Goal: Task Accomplishment & Management: Use online tool/utility

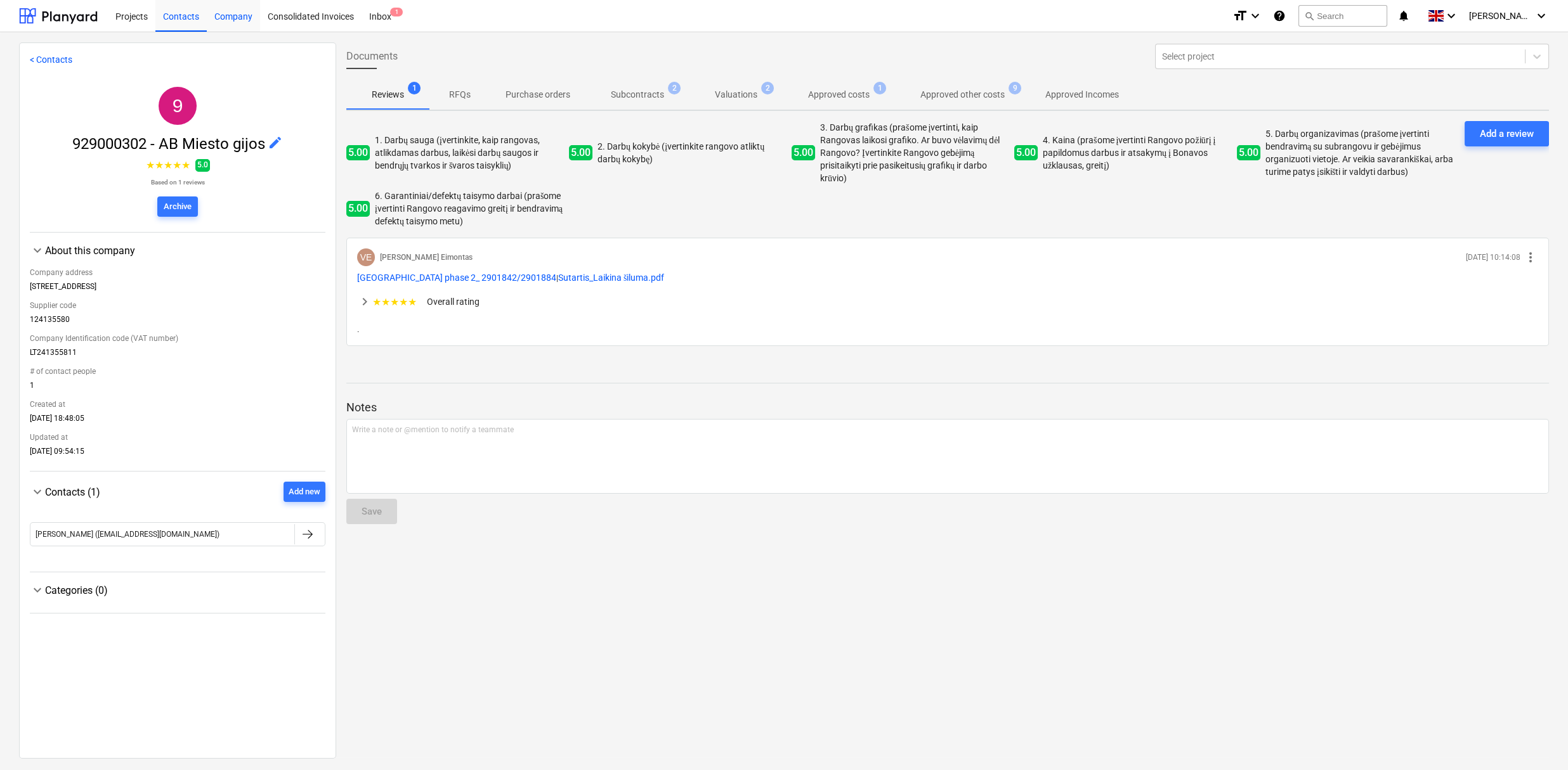
click at [231, 17] on div "Company" at bounding box center [233, 15] width 53 height 32
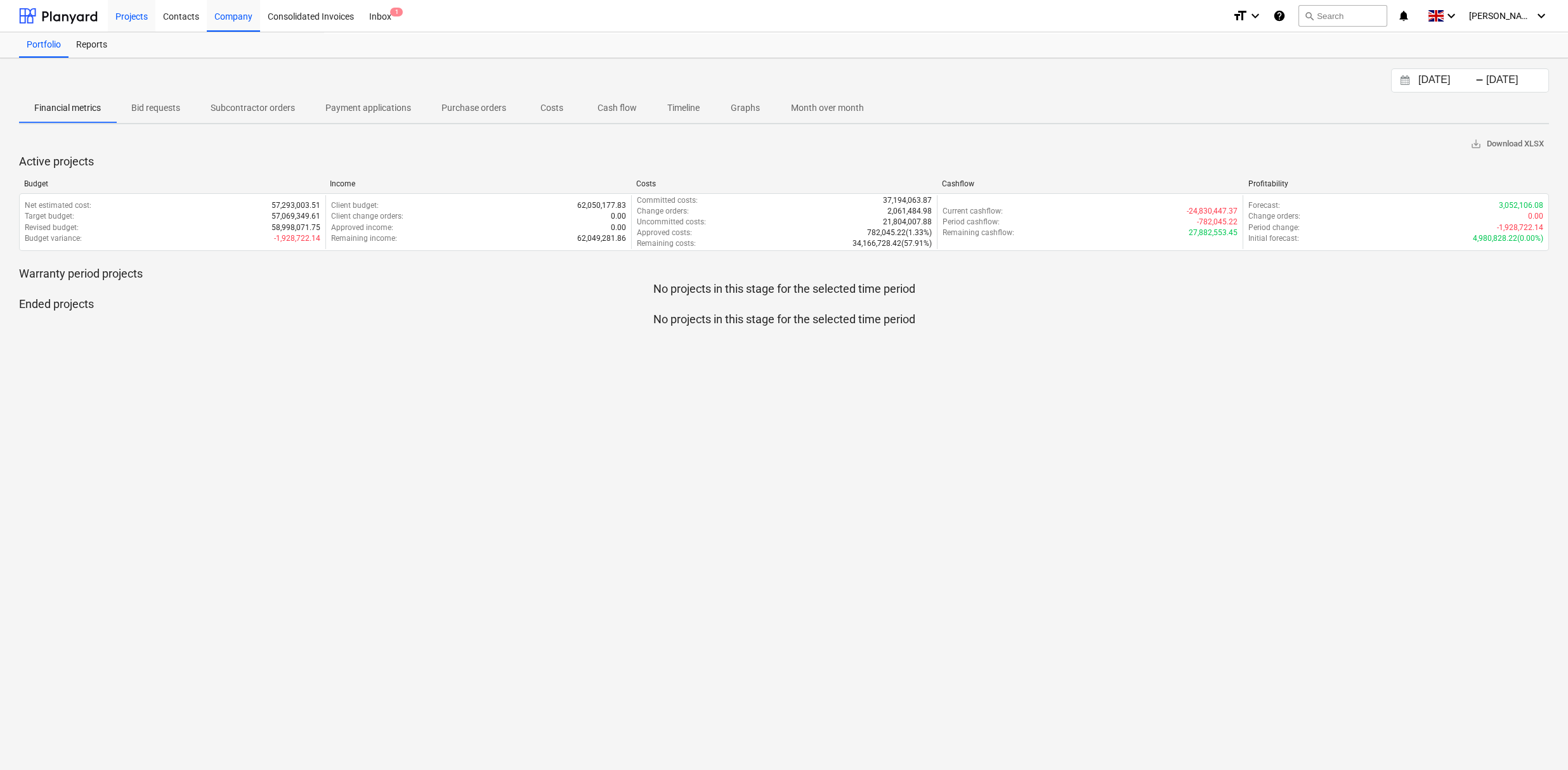
click at [136, 21] on div "Projects" at bounding box center [131, 15] width 48 height 32
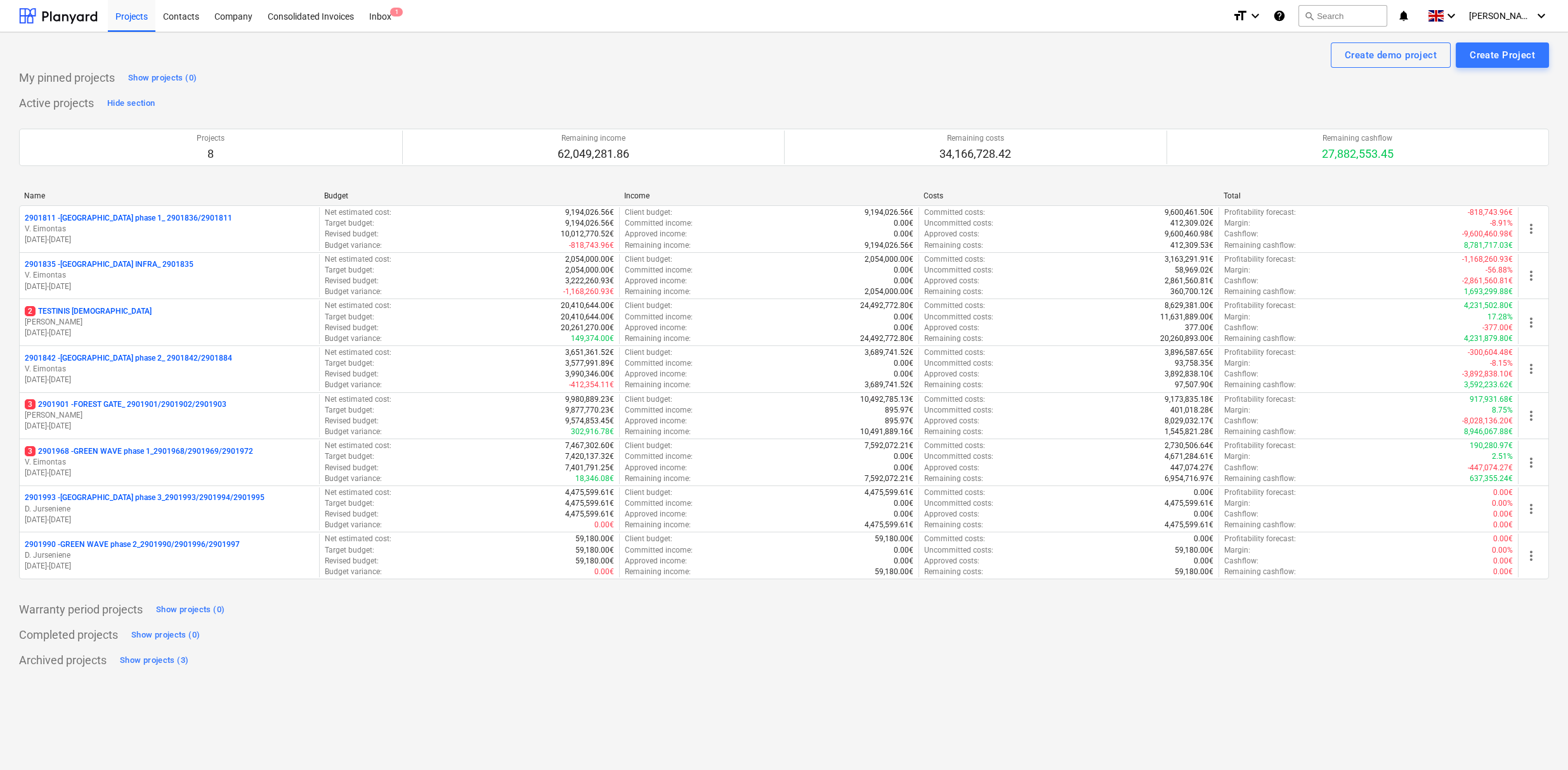
click at [110, 550] on p "2901990 - GREEN WAVE phase 2_2901990/2901996/2901997" at bounding box center [131, 545] width 215 height 11
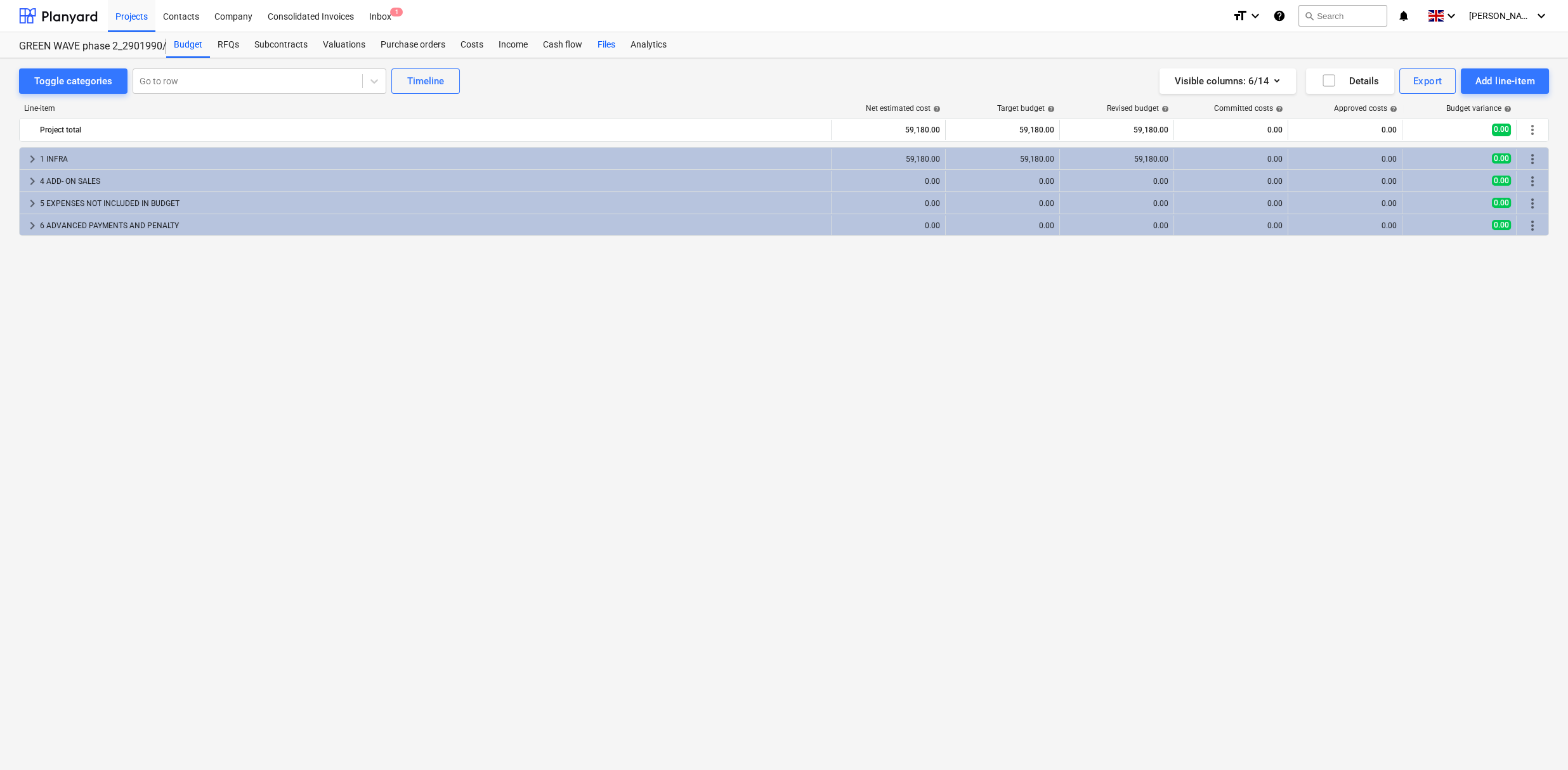
click at [604, 43] on div "Files" at bounding box center [606, 45] width 33 height 25
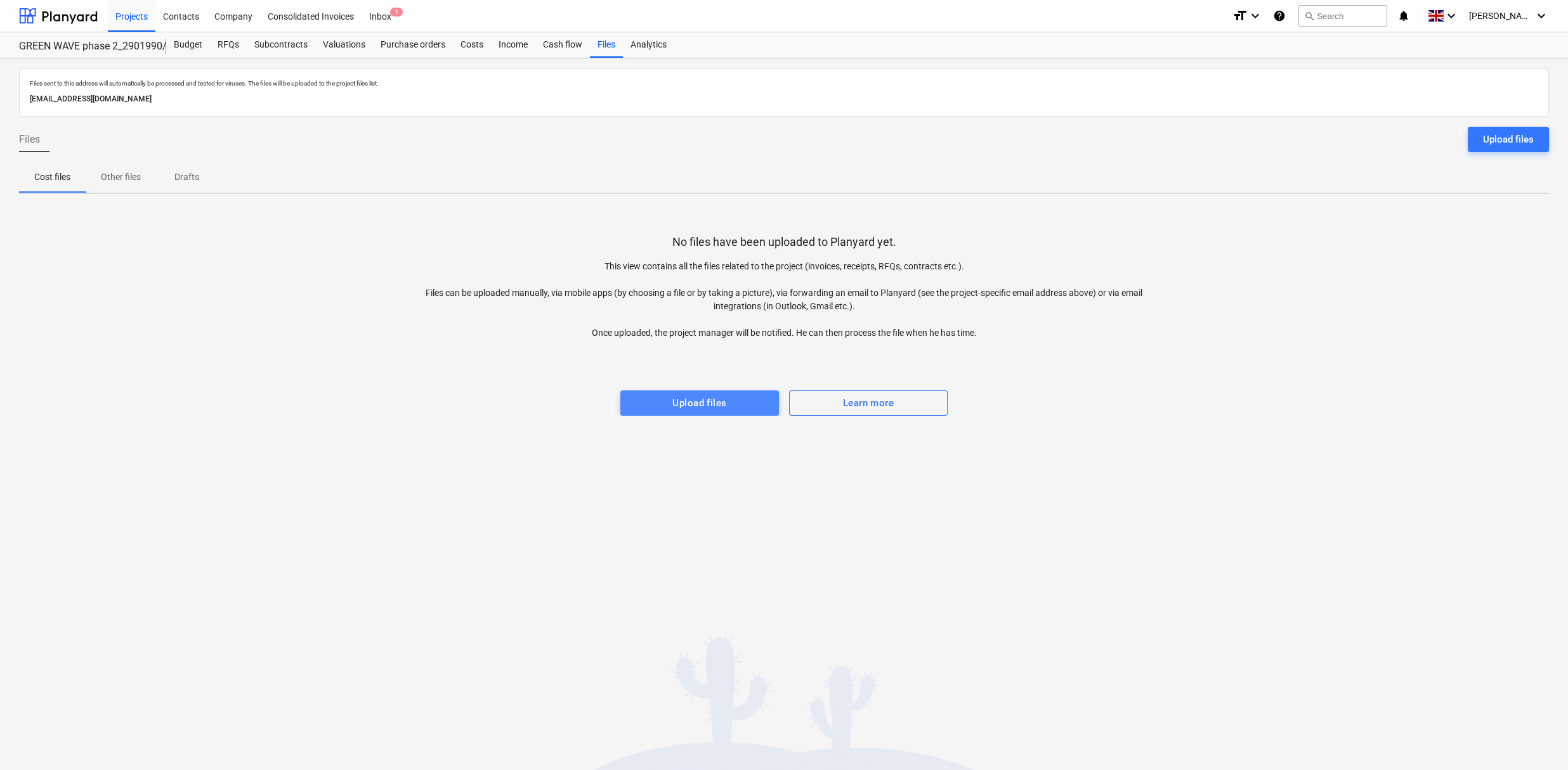
click at [742, 402] on span "Upload files" at bounding box center [699, 403] width 131 height 17
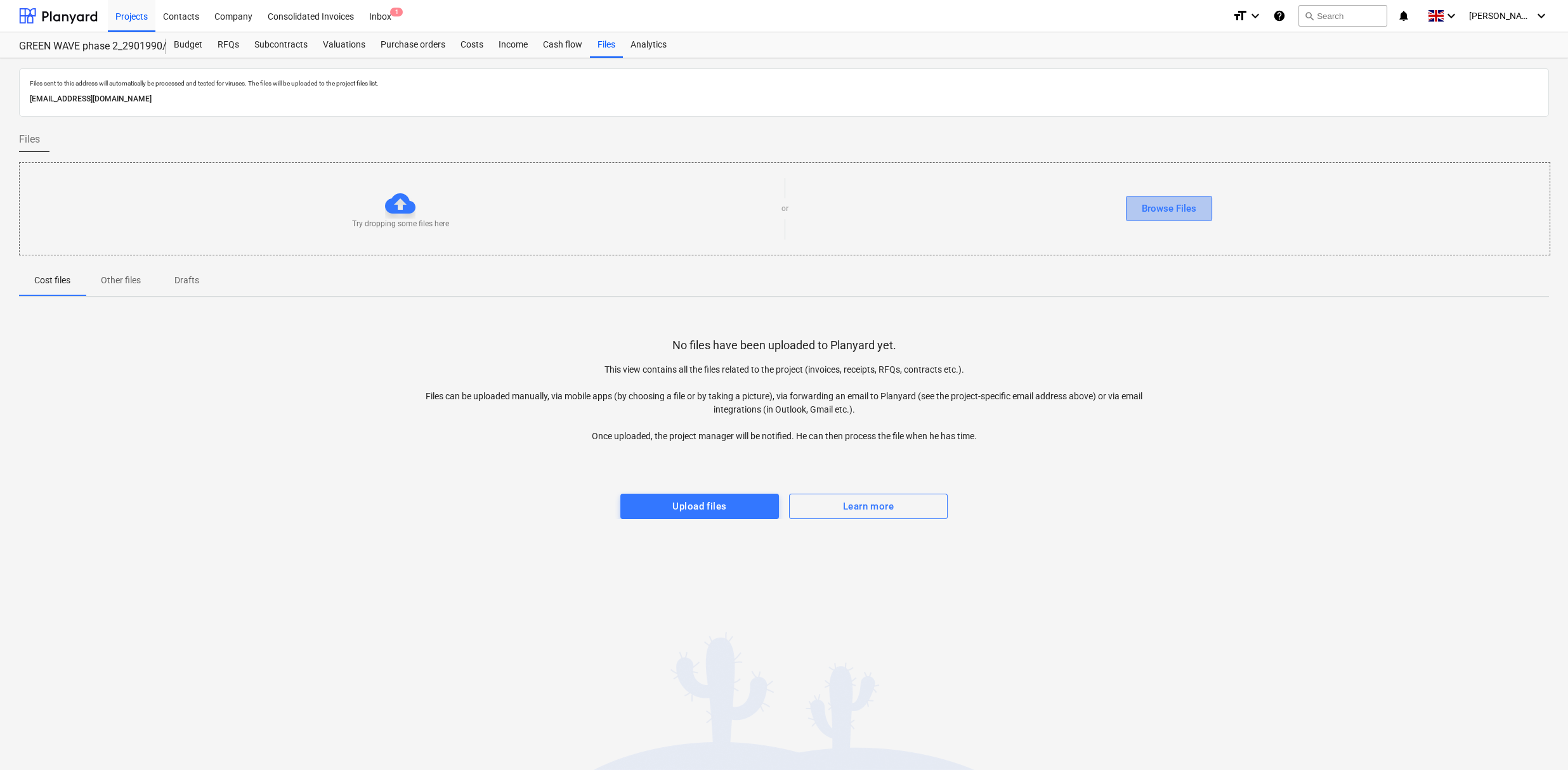
click at [1174, 215] on div "Browse Files" at bounding box center [1170, 208] width 54 height 17
